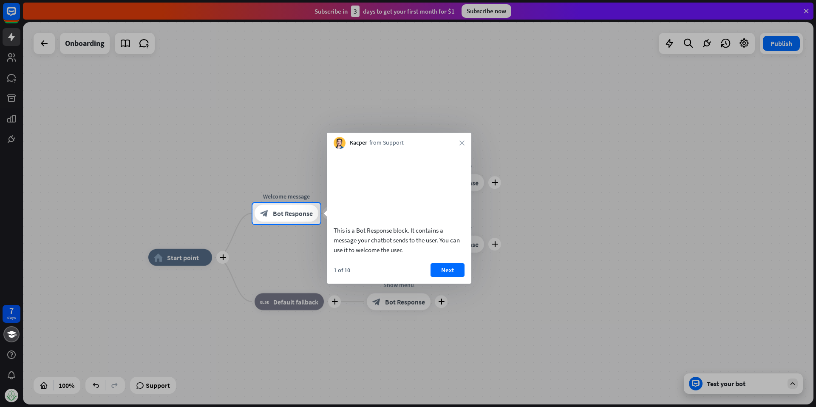
click at [450, 283] on div "1 of 10 Next" at bounding box center [399, 273] width 144 height 20
click at [450, 277] on button "Next" at bounding box center [447, 270] width 34 height 14
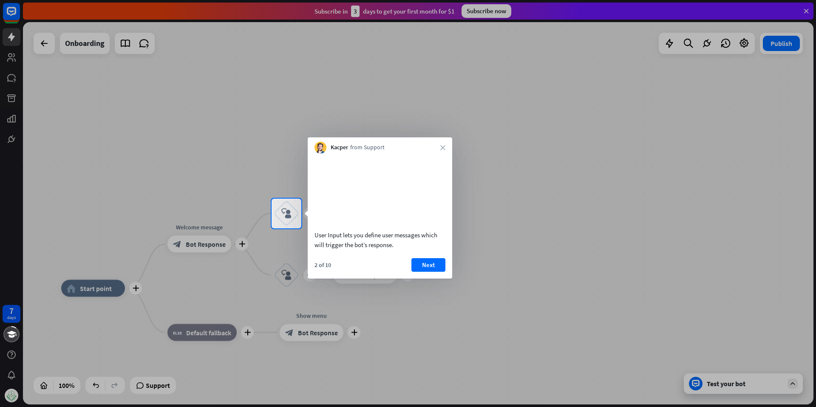
click at [433, 272] on button "Next" at bounding box center [428, 265] width 34 height 14
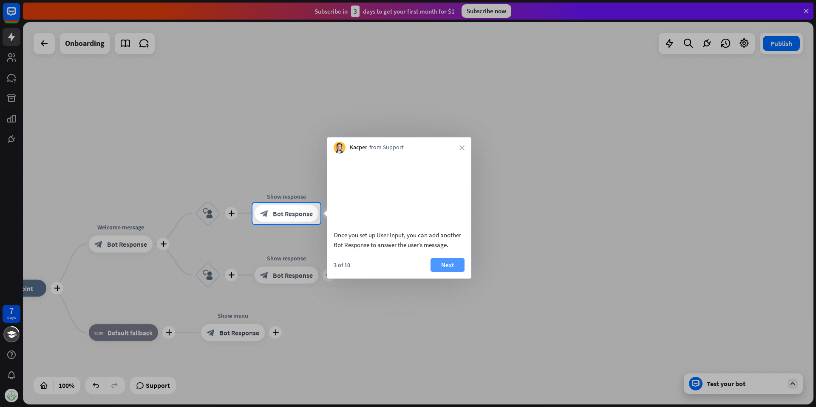
click at [453, 271] on button "Next" at bounding box center [447, 265] width 34 height 14
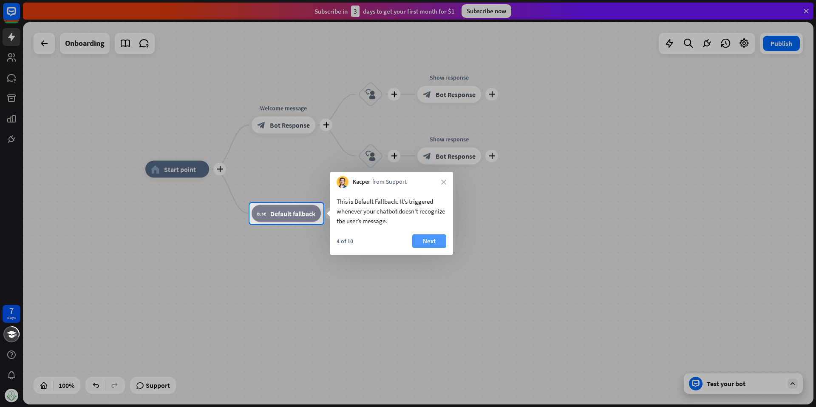
click at [430, 247] on button "Next" at bounding box center [429, 241] width 34 height 14
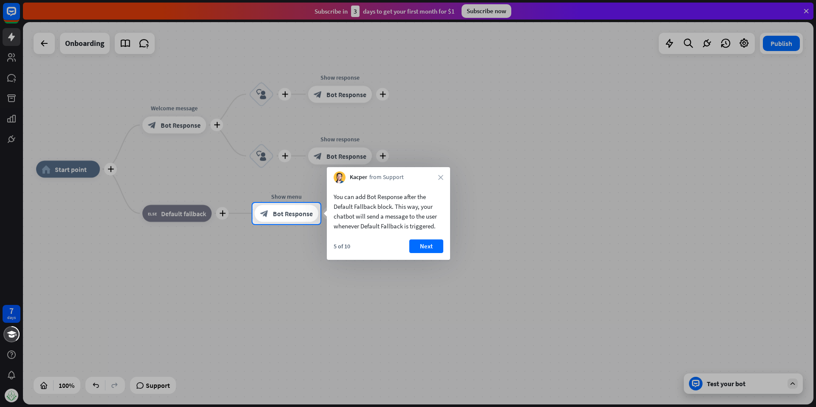
click at [430, 247] on button "Next" at bounding box center [426, 246] width 34 height 14
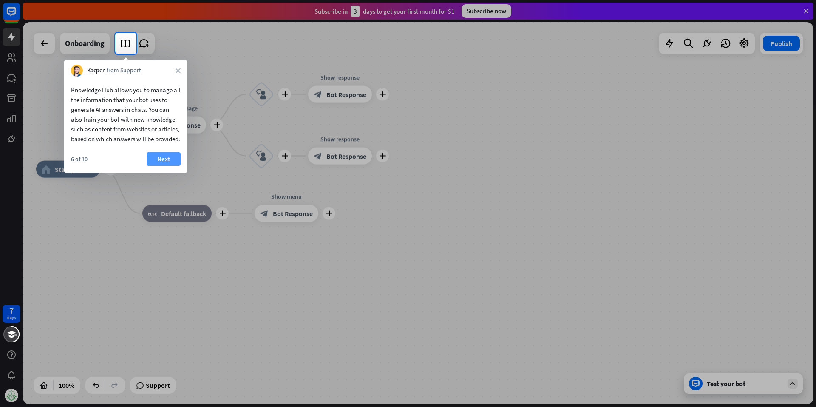
click at [170, 166] on button "Next" at bounding box center [164, 159] width 34 height 14
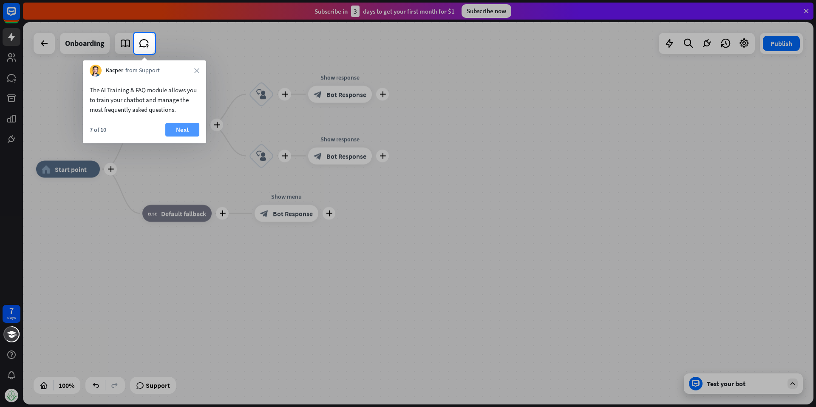
click at [171, 124] on button "Next" at bounding box center [182, 130] width 34 height 14
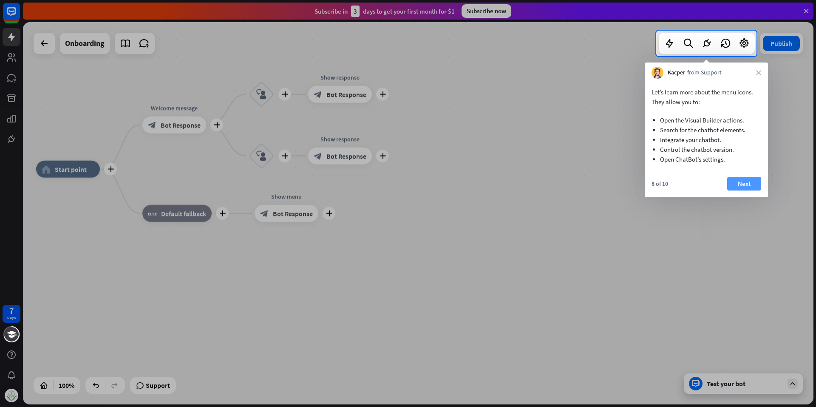
click at [738, 178] on button "Next" at bounding box center [744, 184] width 34 height 14
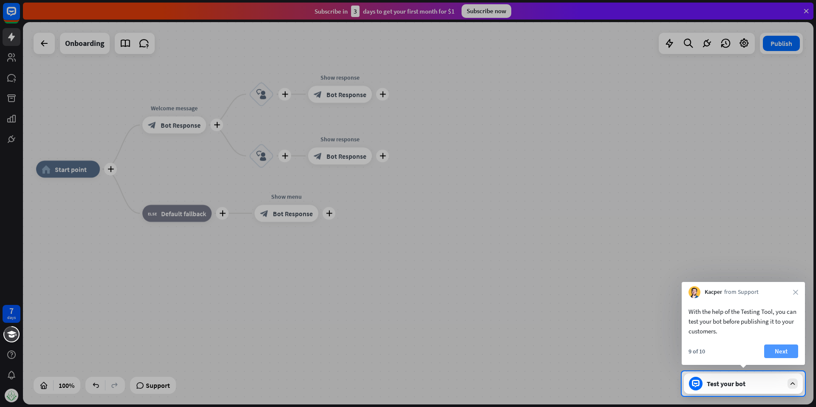
click at [786, 348] on button "Next" at bounding box center [781, 351] width 34 height 14
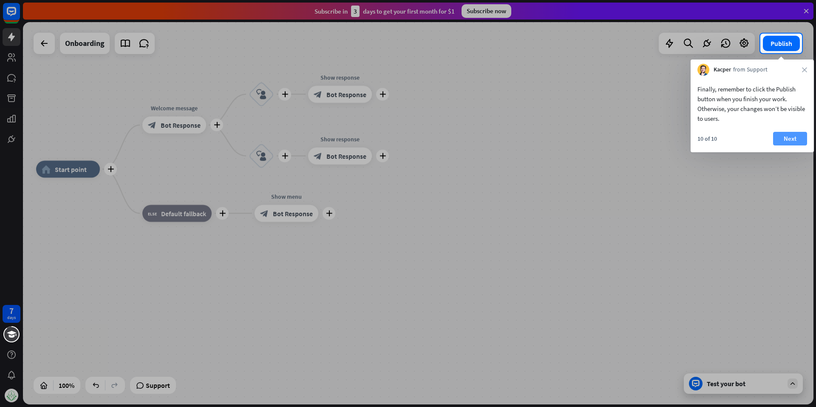
click at [784, 133] on button "Next" at bounding box center [790, 139] width 34 height 14
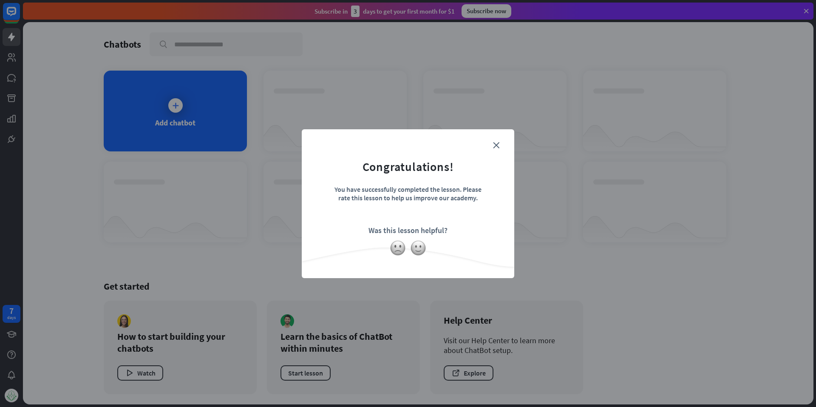
click at [492, 144] on form "Congratulations! You have successfully completed the lesson. Please rate this l…" at bounding box center [407, 191] width 191 height 102
click at [492, 142] on form "Congratulations! You have successfully completed the lesson. Please rate this l…" at bounding box center [407, 191] width 191 height 102
click at [497, 144] on icon "close" at bounding box center [496, 145] width 6 height 6
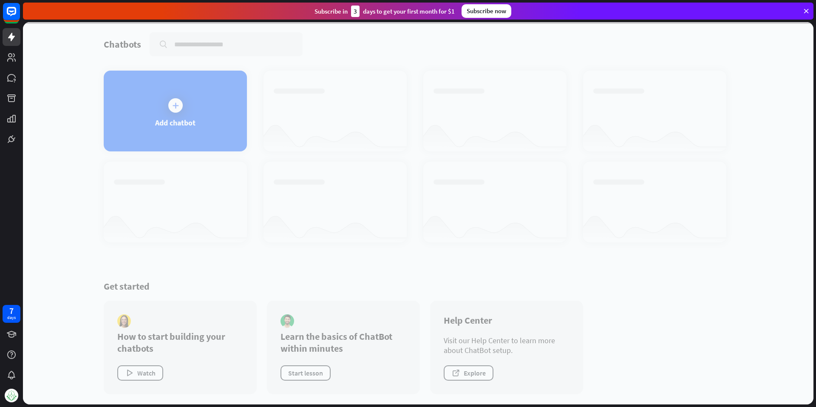
click at [164, 146] on div at bounding box center [418, 213] width 790 height 382
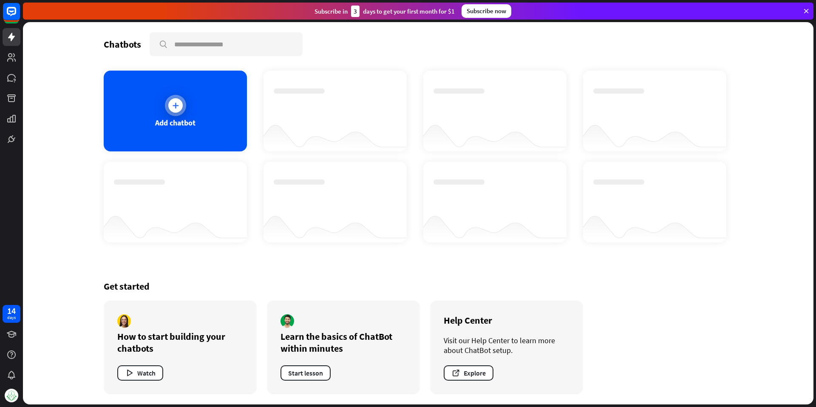
click at [175, 138] on div "Add chatbot" at bounding box center [175, 111] width 143 height 81
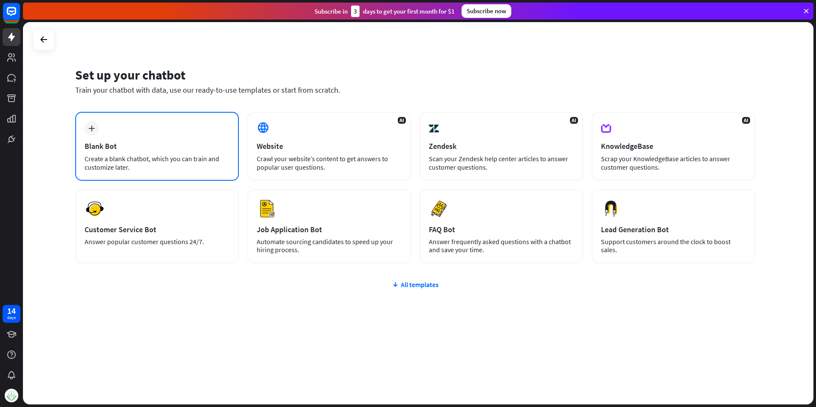
click at [164, 161] on div "Create a blank chatbot, which you can train and customize later." at bounding box center [157, 162] width 145 height 17
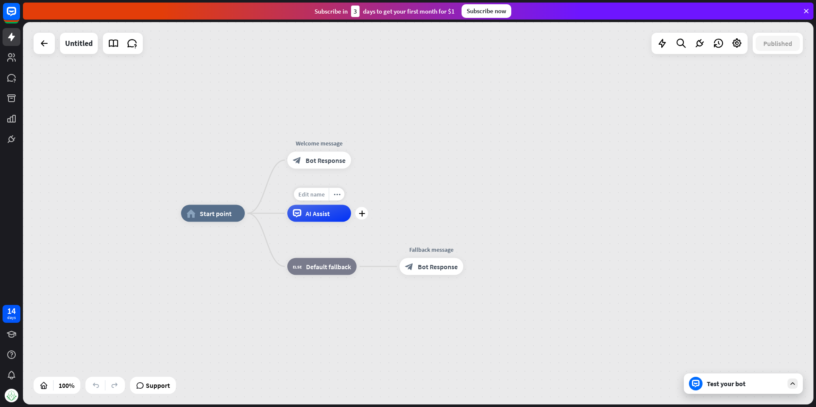
click at [314, 197] on span "Edit name" at bounding box center [311, 194] width 26 height 8
type input "*"
type input "**********"
click at [372, 224] on div "**********" at bounding box center [418, 213] width 790 height 382
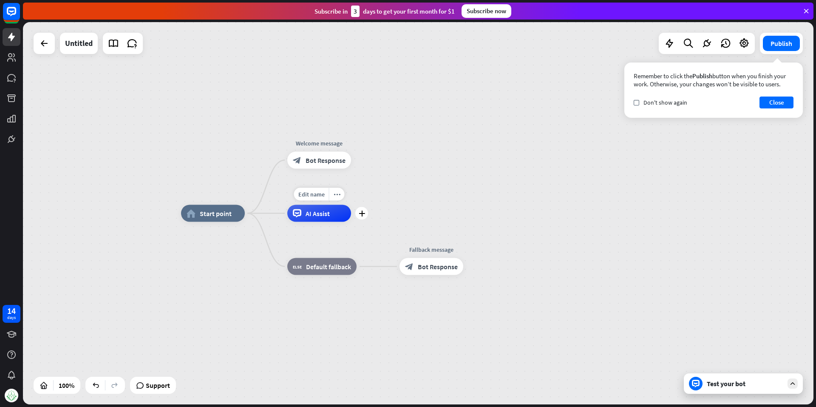
click at [320, 217] on span "AI Assist" at bounding box center [317, 213] width 24 height 8
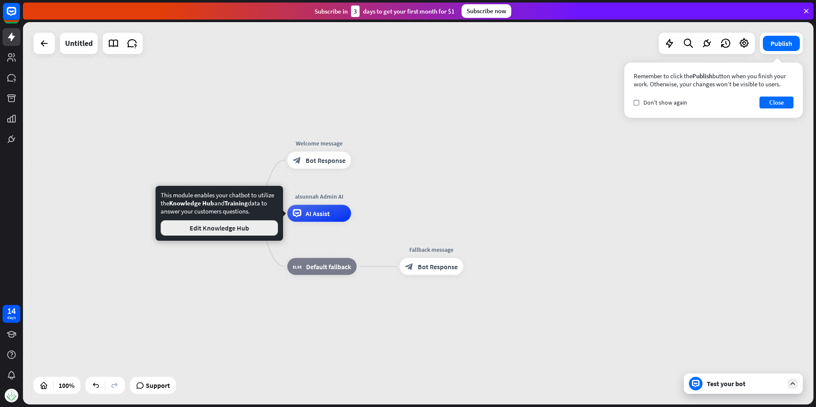
click at [217, 233] on button "Edit Knowledge Hub" at bounding box center [219, 227] width 117 height 15
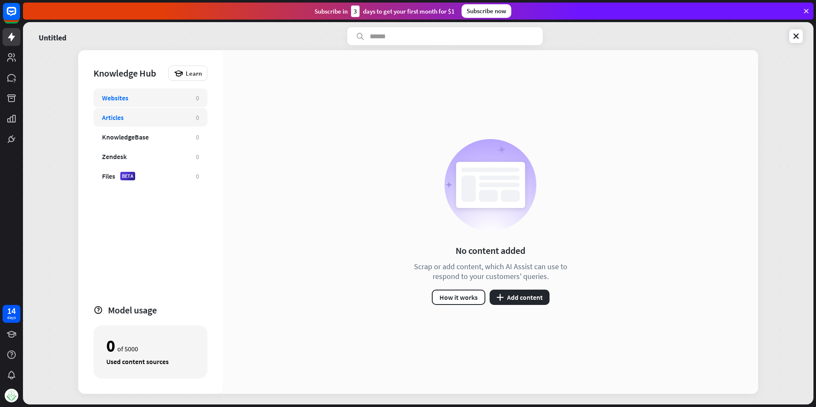
click at [132, 124] on div "Articles 0" at bounding box center [150, 117] width 114 height 19
click at [152, 136] on div "KnowledgeBase" at bounding box center [144, 137] width 85 height 8
click at [125, 98] on div "Websites" at bounding box center [115, 97] width 26 height 8
click at [159, 120] on div "Articles" at bounding box center [144, 117] width 85 height 8
click at [167, 139] on div "KnowledgeBase" at bounding box center [144, 137] width 85 height 8
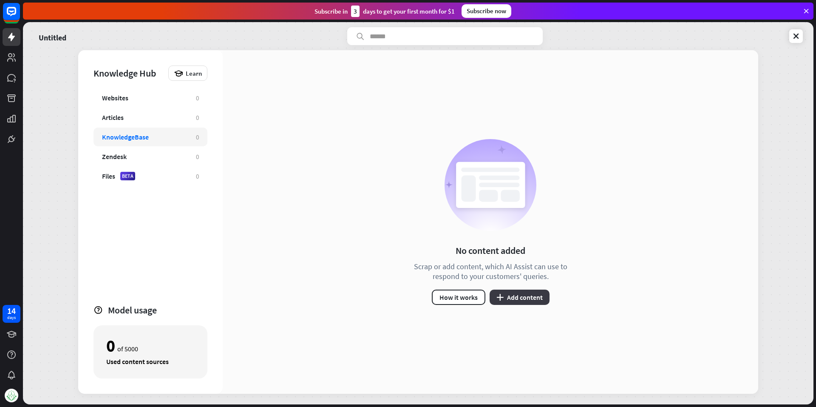
click at [506, 292] on button "plus Add content" at bounding box center [519, 296] width 60 height 15
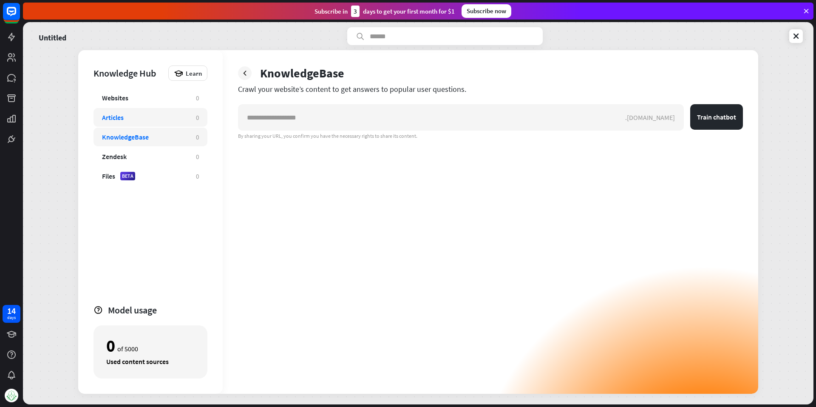
click at [181, 119] on div "Articles" at bounding box center [144, 117] width 85 height 8
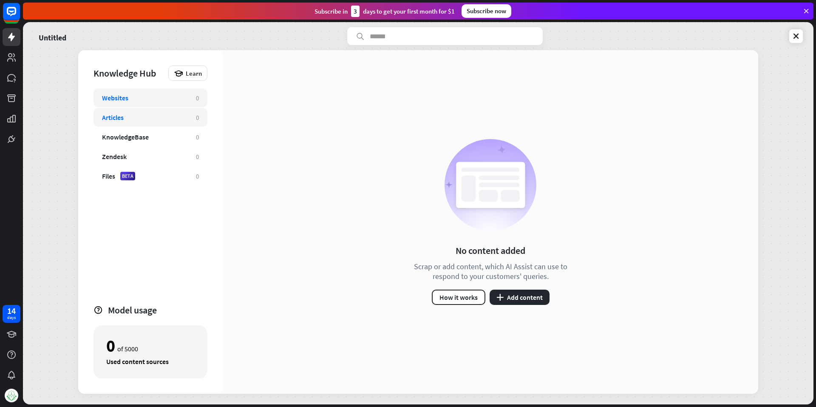
click at [178, 98] on div "Websites" at bounding box center [144, 97] width 85 height 8
click at [173, 139] on div "KnowledgeBase" at bounding box center [144, 137] width 85 height 8
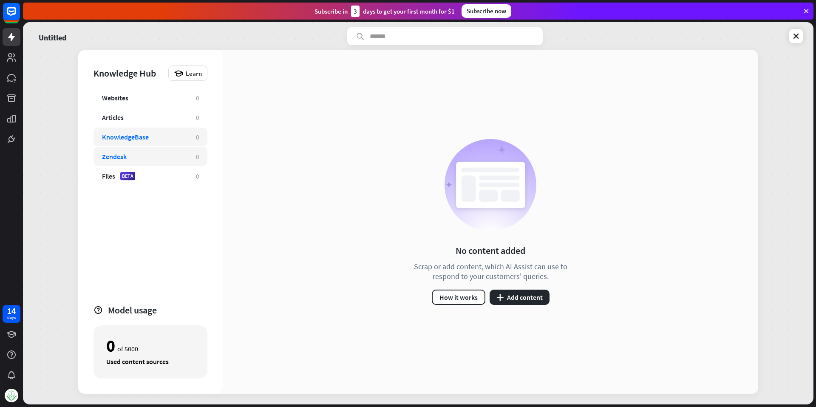
click at [161, 158] on div "Zendesk" at bounding box center [144, 156] width 85 height 8
click at [178, 174] on div "Files BETA" at bounding box center [144, 176] width 85 height 8
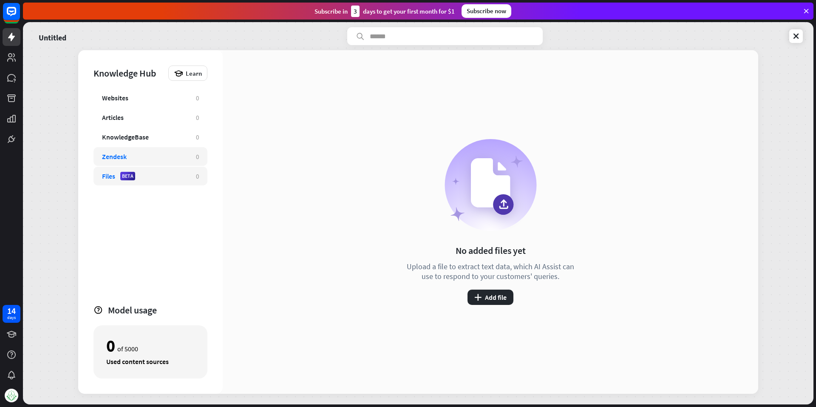
click at [171, 158] on div "Zendesk" at bounding box center [144, 156] width 85 height 8
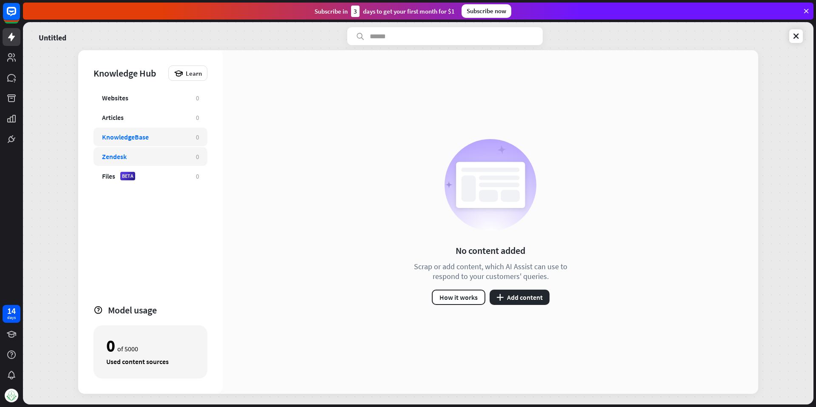
click at [171, 145] on div "Websites 0 Articles 0 KnowledgeBase 0 Zendesk 0 Files BETA 0" at bounding box center [150, 192] width 114 height 208
click at [168, 139] on div "KnowledgeBase" at bounding box center [144, 137] width 85 height 8
click at [154, 121] on div "Articles" at bounding box center [144, 117] width 85 height 8
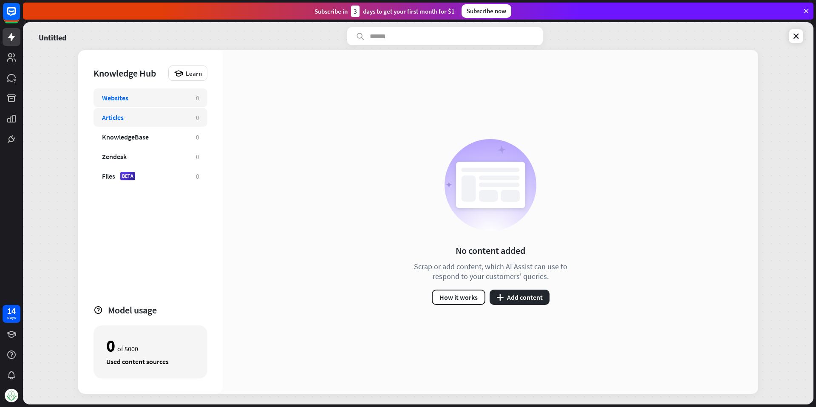
click at [144, 97] on div "Websites" at bounding box center [144, 97] width 85 height 8
click at [144, 124] on div "Articles 0" at bounding box center [150, 117] width 114 height 19
click at [512, 292] on button "plus Add content" at bounding box center [519, 296] width 60 height 15
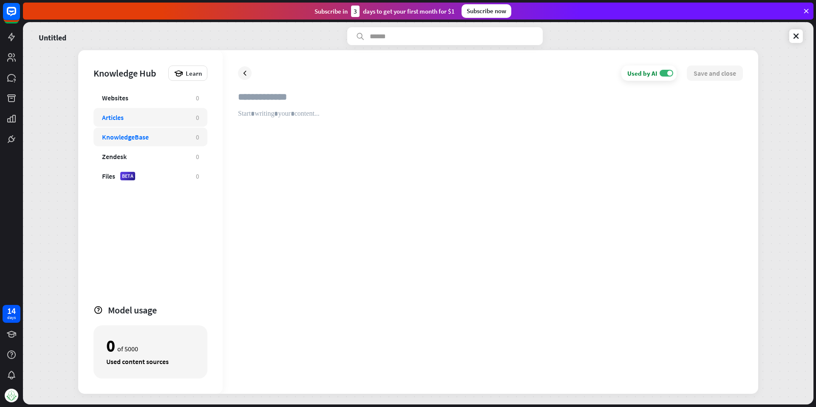
click at [166, 141] on div "KnowledgeBase" at bounding box center [144, 137] width 85 height 8
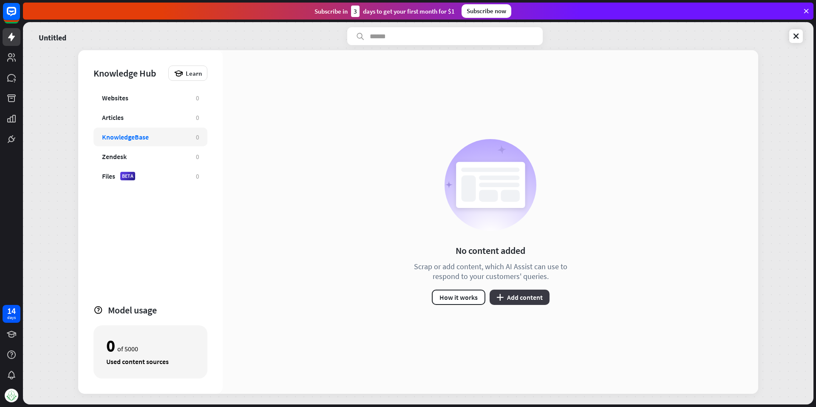
click at [503, 294] on button "plus Add content" at bounding box center [519, 296] width 60 height 15
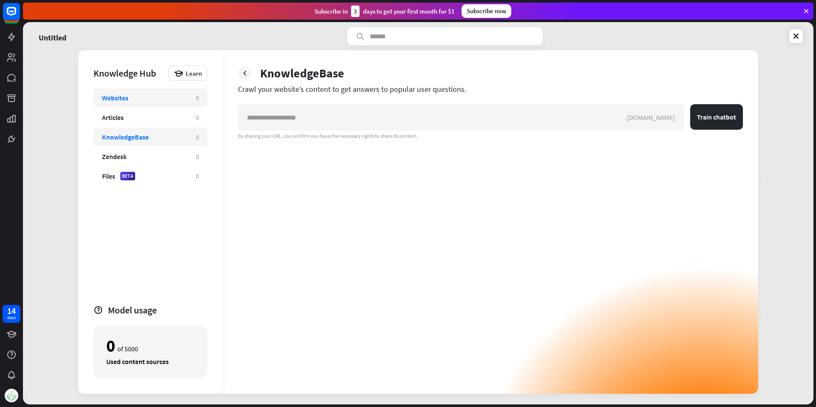
click at [150, 102] on div "Websites" at bounding box center [144, 97] width 85 height 8
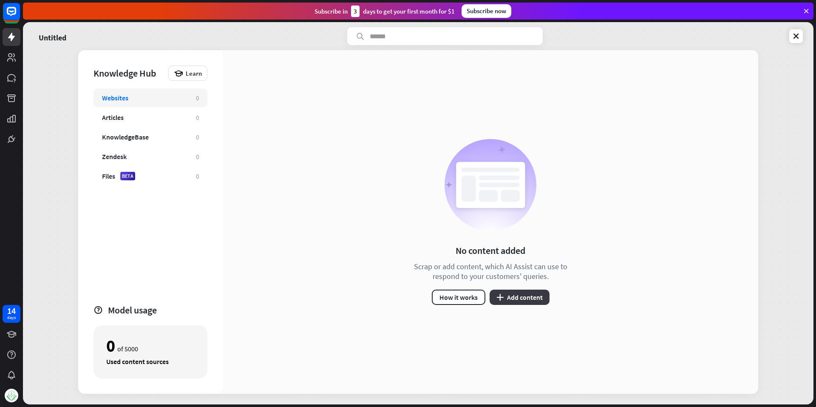
click at [502, 304] on div "No content added Scrap or add content, which AI Assist can use to respond to yo…" at bounding box center [490, 221] width 535 height 343
click at [502, 304] on button "plus Add content" at bounding box center [519, 296] width 60 height 15
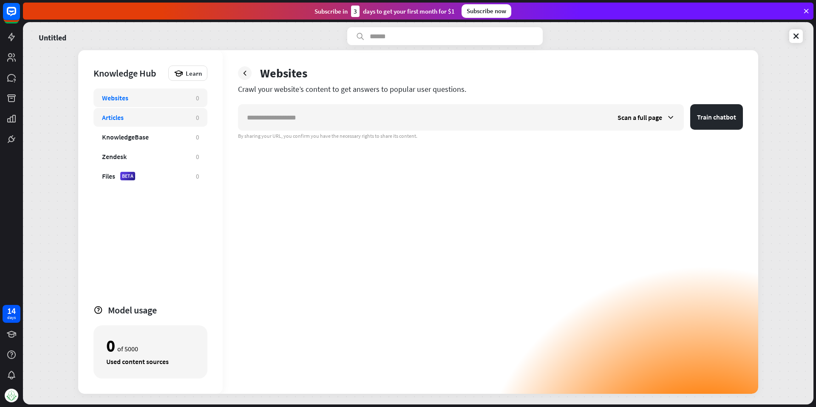
click at [150, 116] on div "Articles" at bounding box center [144, 117] width 85 height 8
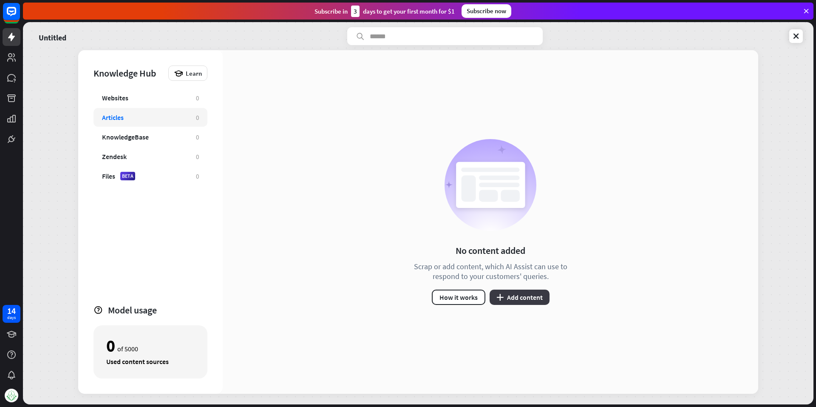
click at [501, 301] on button "plus Add content" at bounding box center [519, 296] width 60 height 15
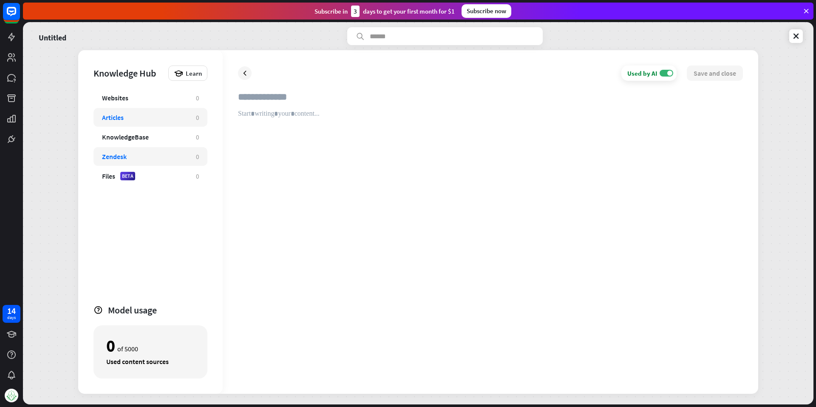
click at [178, 162] on div "Zendesk 0" at bounding box center [150, 156] width 114 height 19
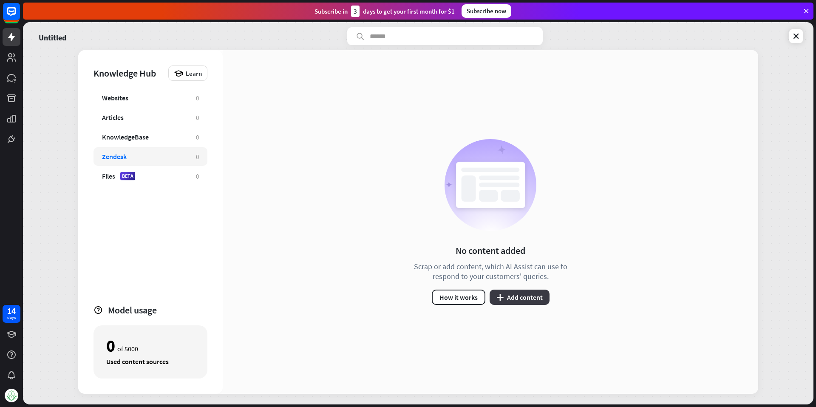
click at [520, 298] on button "plus Add content" at bounding box center [519, 296] width 60 height 15
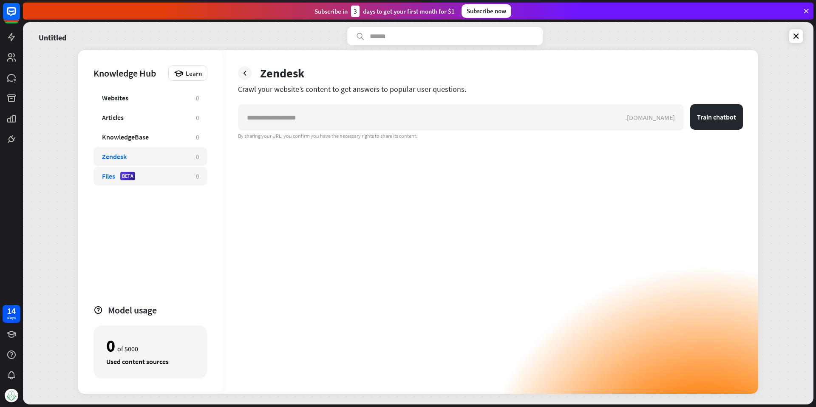
click at [169, 180] on div "Files BETA 0" at bounding box center [150, 176] width 114 height 19
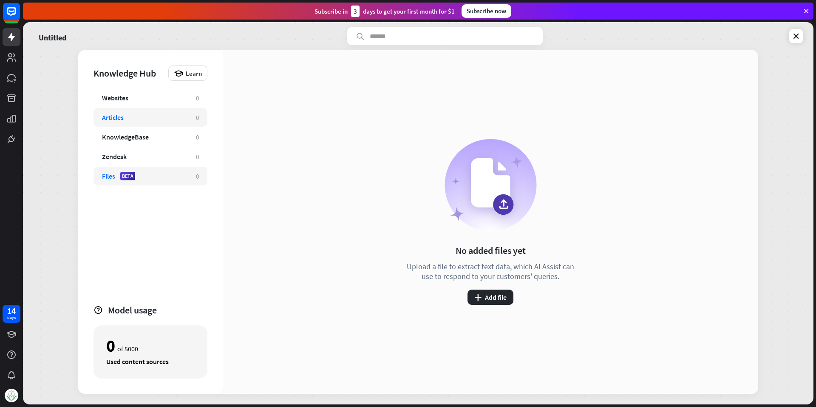
click at [170, 123] on div "Articles 0" at bounding box center [150, 117] width 114 height 19
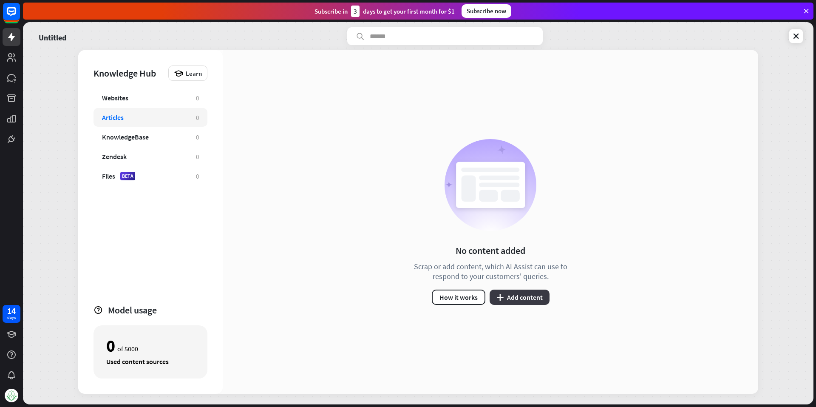
click at [506, 301] on button "plus Add content" at bounding box center [519, 296] width 60 height 15
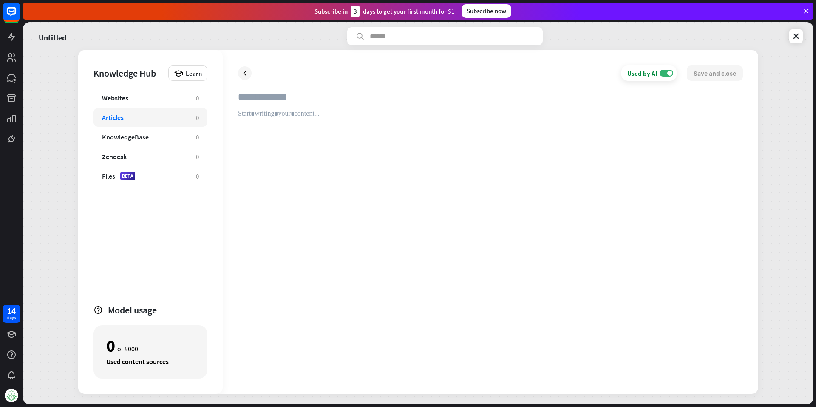
click at [283, 97] on input "text" at bounding box center [490, 100] width 505 height 19
type input "**********"
click at [311, 143] on div at bounding box center [490, 244] width 505 height 269
paste div
click at [425, 177] on div at bounding box center [490, 244] width 505 height 269
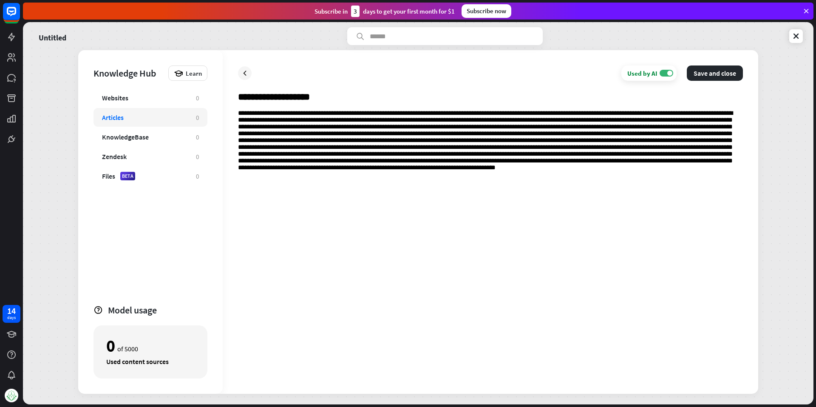
click at [633, 157] on p at bounding box center [490, 138] width 505 height 57
click at [699, 183] on div at bounding box center [490, 244] width 505 height 269
click at [710, 73] on button "Save and close" at bounding box center [715, 72] width 56 height 15
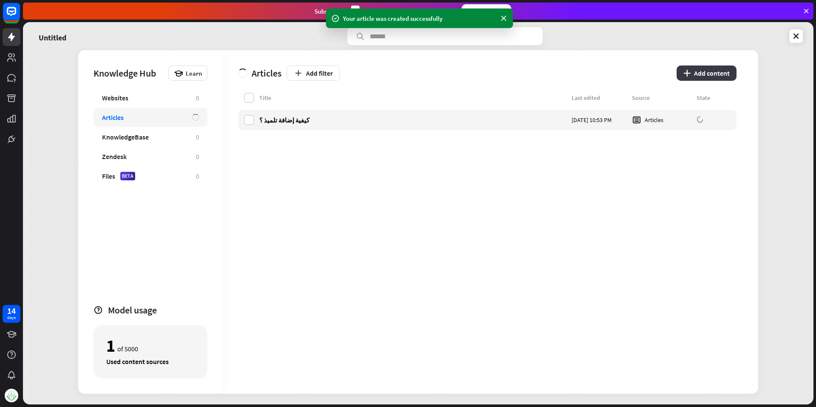
click at [701, 78] on button "plus Add content" at bounding box center [706, 72] width 60 height 15
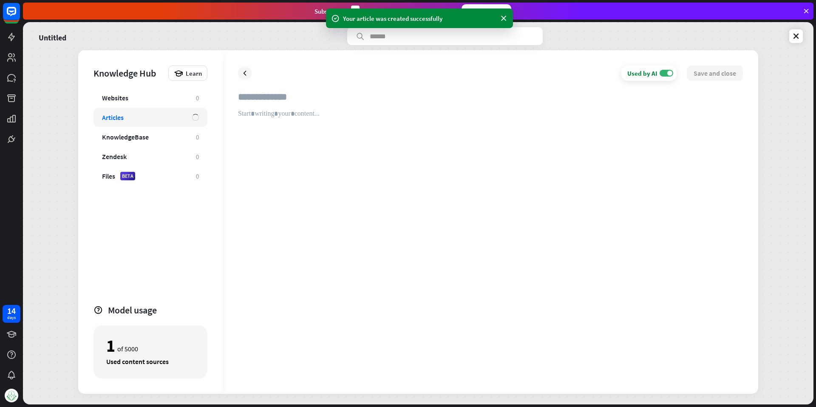
type input "*"
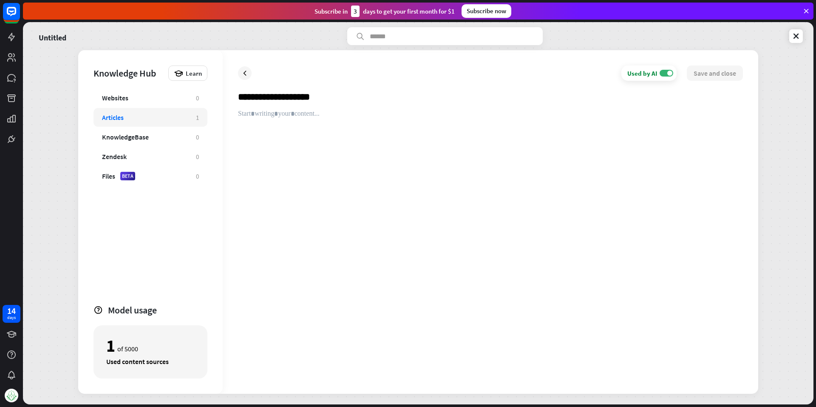
type input "**********"
click at [421, 170] on div at bounding box center [490, 244] width 505 height 269
paste div
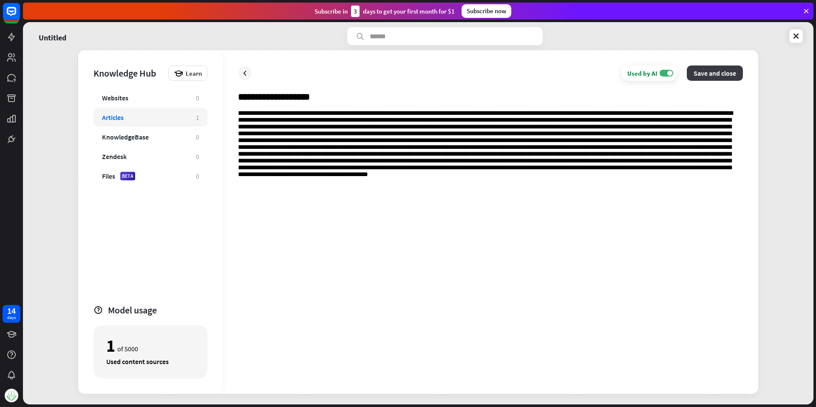
click at [708, 71] on button "Save and close" at bounding box center [715, 72] width 56 height 15
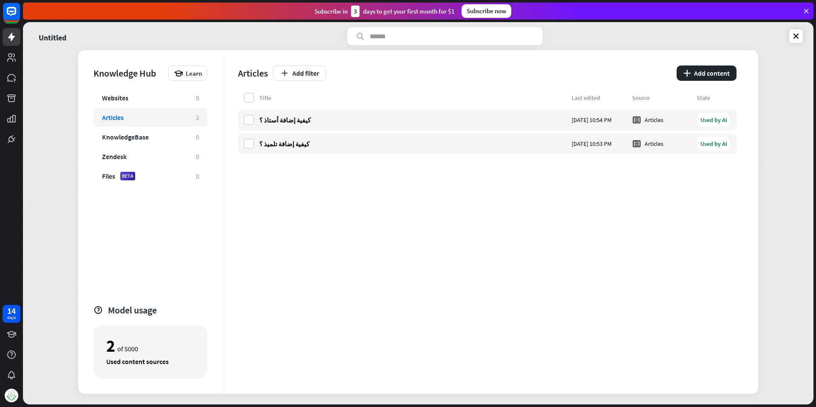
click at [801, 10] on div "Subscribe [DATE] to get your first month for $1 Subscribe now" at bounding box center [418, 11] width 790 height 17
click at [807, 10] on icon at bounding box center [806, 11] width 8 height 8
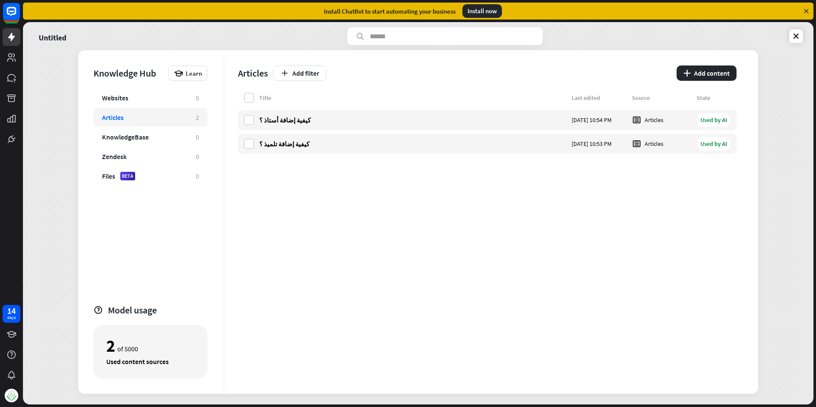
click at [806, 13] on icon at bounding box center [806, 11] width 8 height 8
